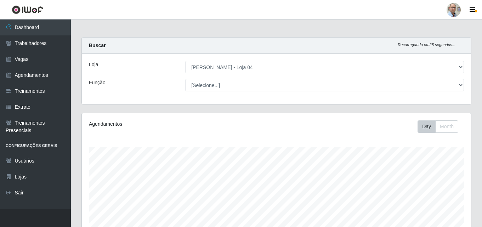
select select "251"
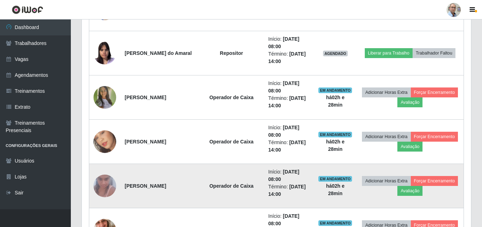
scroll to position [525, 0]
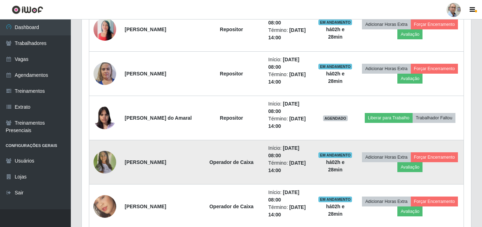
click at [107, 161] on img at bounding box center [105, 162] width 23 height 50
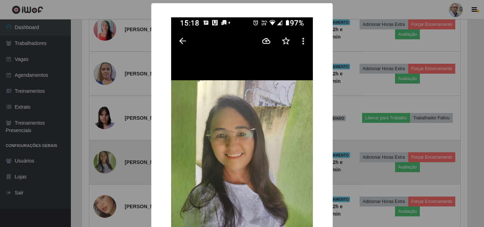
click at [107, 161] on div "× OK Cancel" at bounding box center [242, 113] width 484 height 227
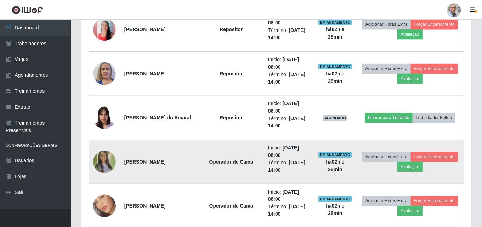
scroll to position [147, 389]
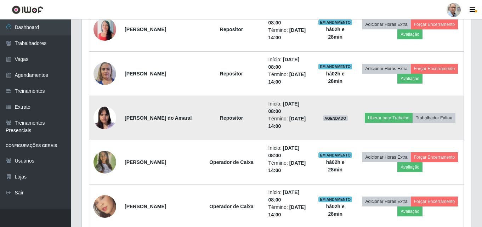
click at [102, 122] on img at bounding box center [105, 118] width 23 height 30
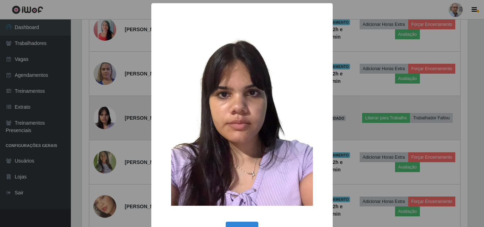
click at [102, 122] on div "× OK Cancel" at bounding box center [242, 113] width 484 height 227
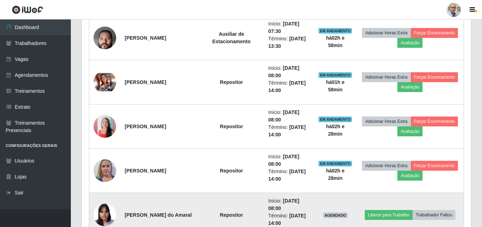
scroll to position [418, 0]
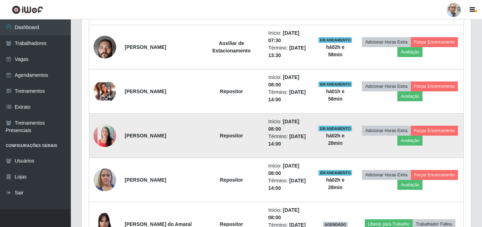
click at [107, 129] on img at bounding box center [105, 135] width 23 height 40
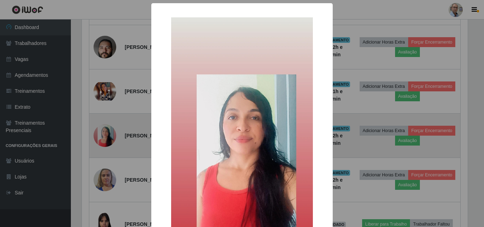
click at [107, 129] on div "× OK Cancel" at bounding box center [242, 113] width 484 height 227
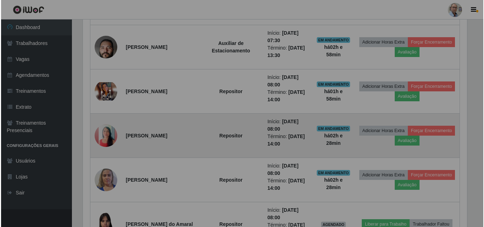
scroll to position [147, 389]
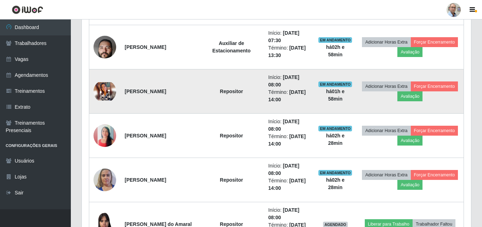
click at [106, 91] on img at bounding box center [105, 91] width 23 height 18
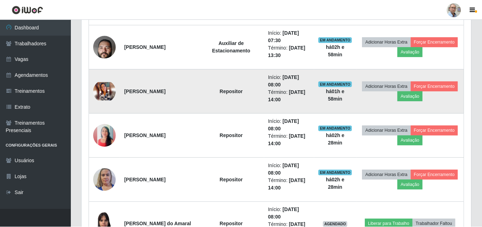
scroll to position [147, 386]
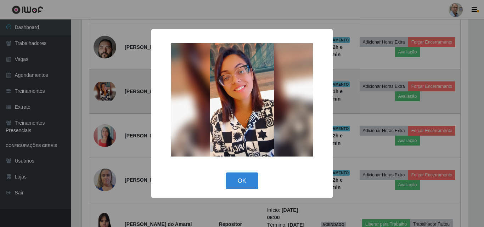
click at [106, 91] on div "× OK Cancel" at bounding box center [242, 113] width 484 height 227
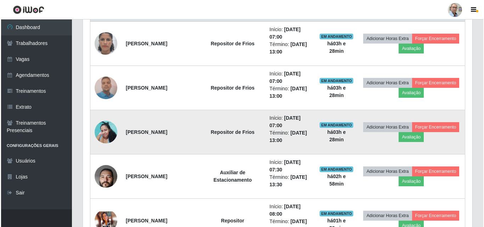
scroll to position [277, 0]
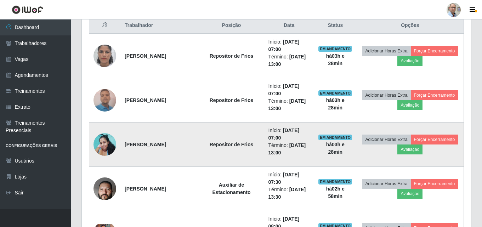
click at [104, 100] on img at bounding box center [105, 100] width 23 height 30
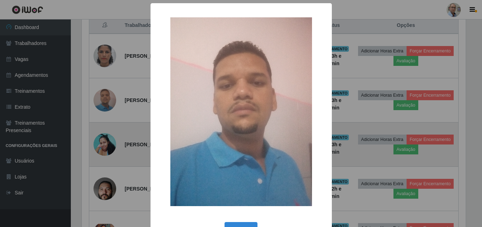
scroll to position [147, 386]
click at [104, 100] on div "× OK Cancel" at bounding box center [242, 113] width 484 height 227
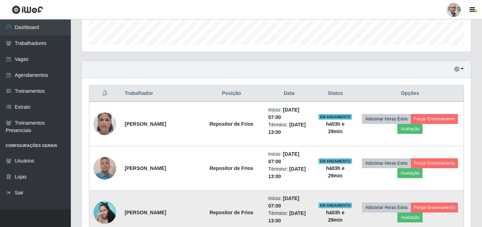
scroll to position [206, 0]
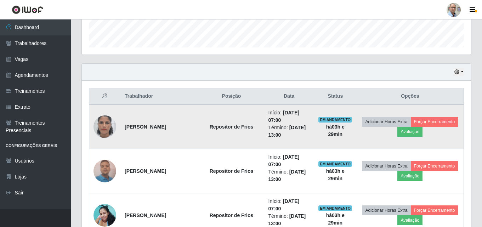
click at [104, 121] on img at bounding box center [105, 127] width 23 height 40
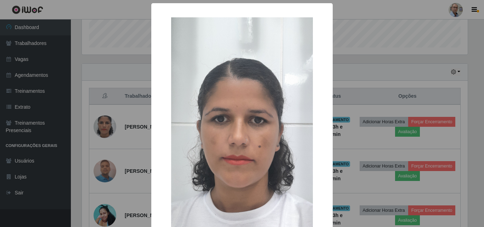
click at [105, 123] on div "× OK Cancel" at bounding box center [242, 113] width 484 height 227
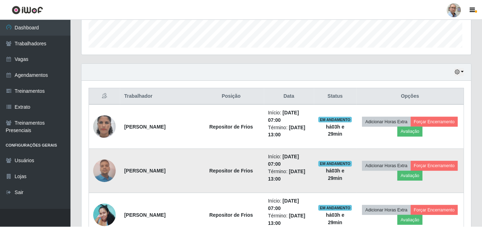
scroll to position [0, 0]
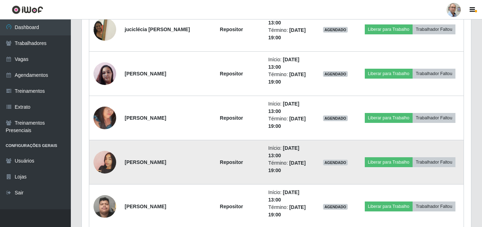
click at [111, 162] on img at bounding box center [105, 162] width 23 height 40
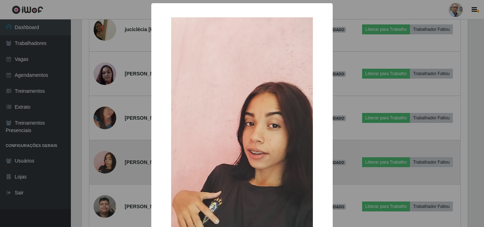
click at [111, 162] on div "× OK Cancel" at bounding box center [242, 113] width 484 height 227
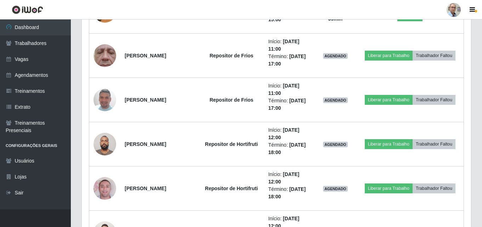
scroll to position [985, 0]
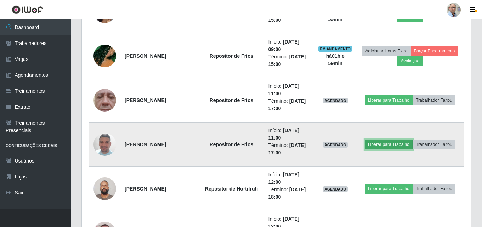
click at [388, 144] on button "Liberar para Trabalho" at bounding box center [389, 145] width 48 height 10
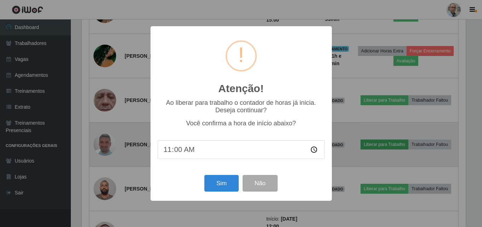
scroll to position [147, 386]
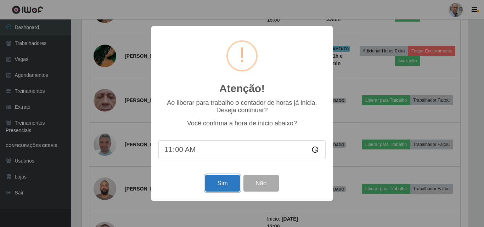
click at [228, 185] on button "Sim" at bounding box center [222, 183] width 34 height 17
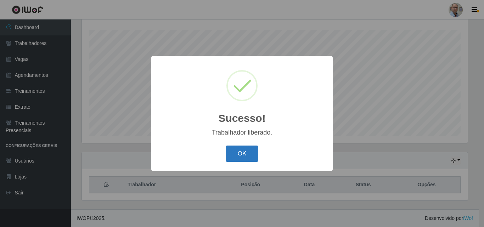
click at [250, 149] on button "OK" at bounding box center [242, 154] width 33 height 17
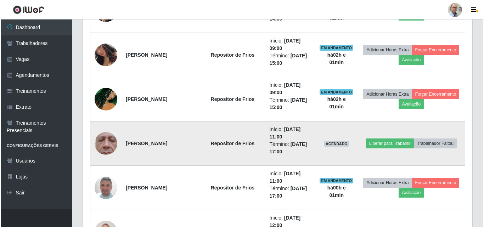
scroll to position [1003, 0]
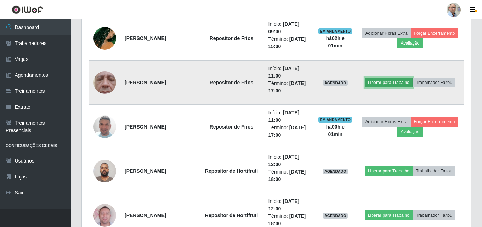
click at [396, 82] on button "Liberar para Trabalho" at bounding box center [389, 83] width 48 height 10
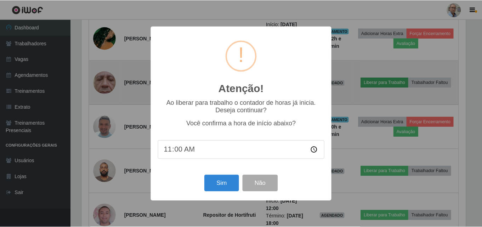
scroll to position [147, 386]
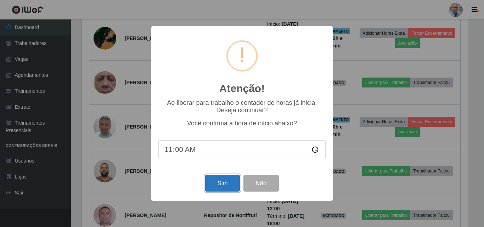
click at [230, 181] on button "Sim" at bounding box center [222, 183] width 34 height 17
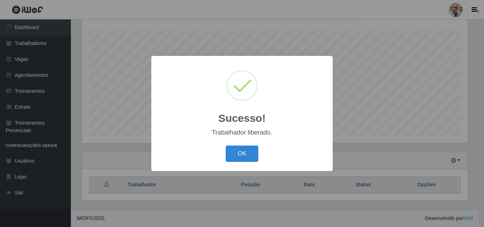
click at [226, 146] on button "OK" at bounding box center [242, 154] width 33 height 17
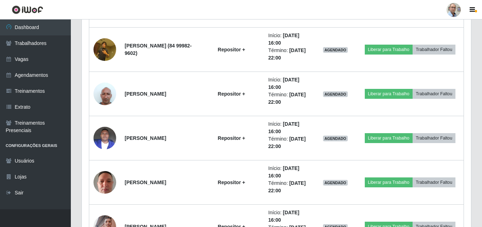
scroll to position [1747, 0]
